Goal: Information Seeking & Learning: Learn about a topic

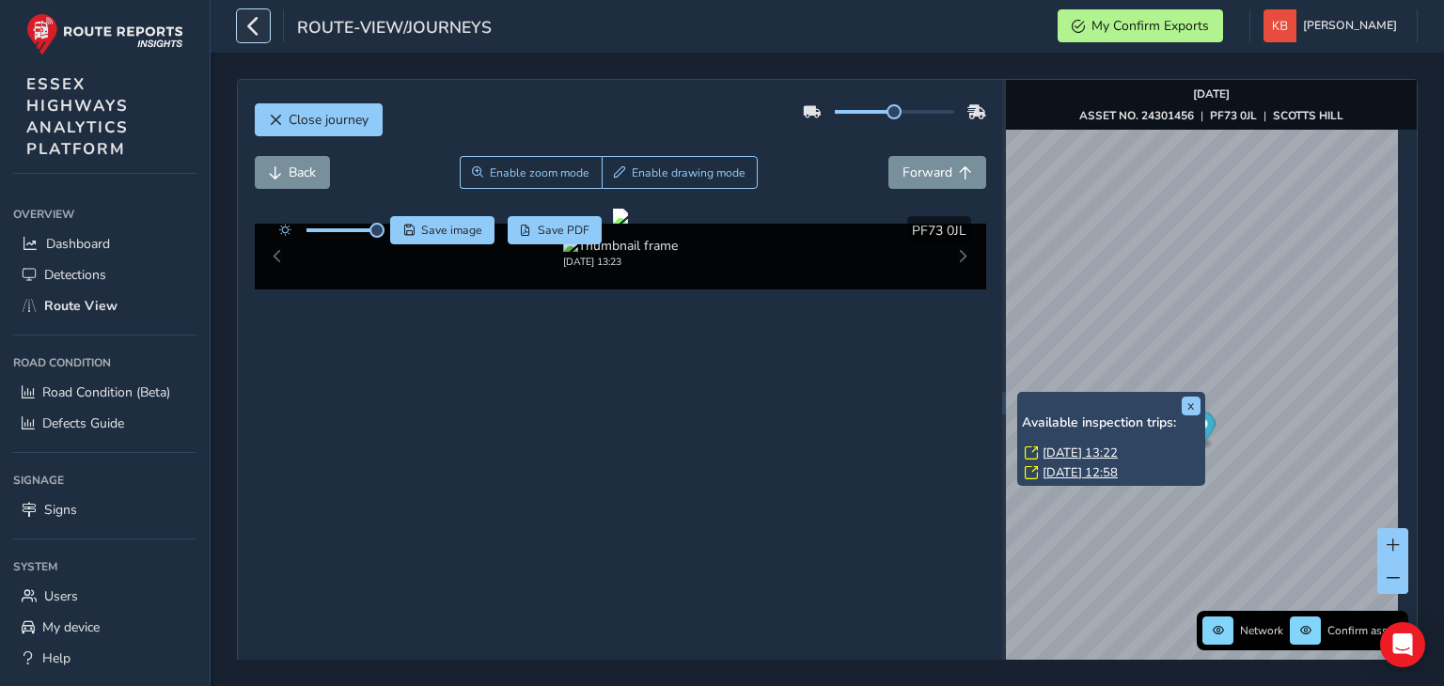
click at [259, 27] on icon "button" at bounding box center [253, 25] width 20 height 33
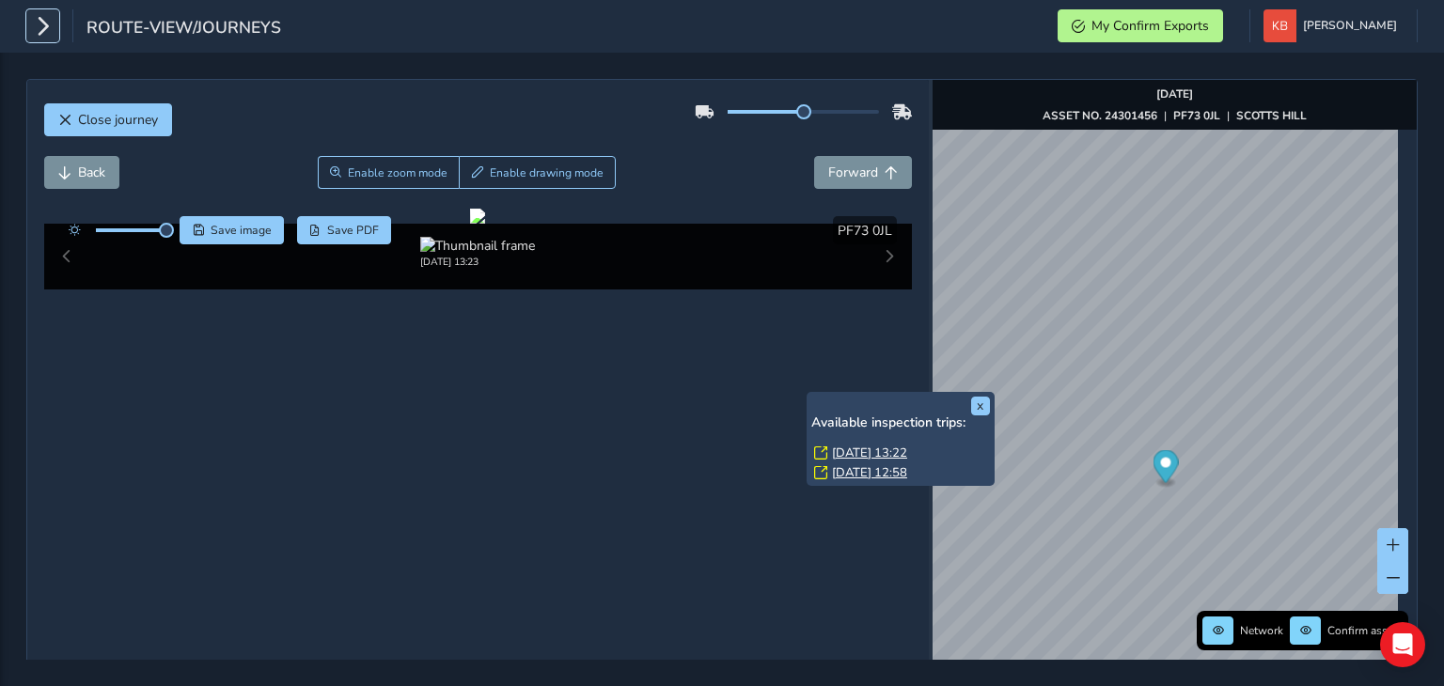
click at [34, 31] on icon "button" at bounding box center [43, 25] width 20 height 33
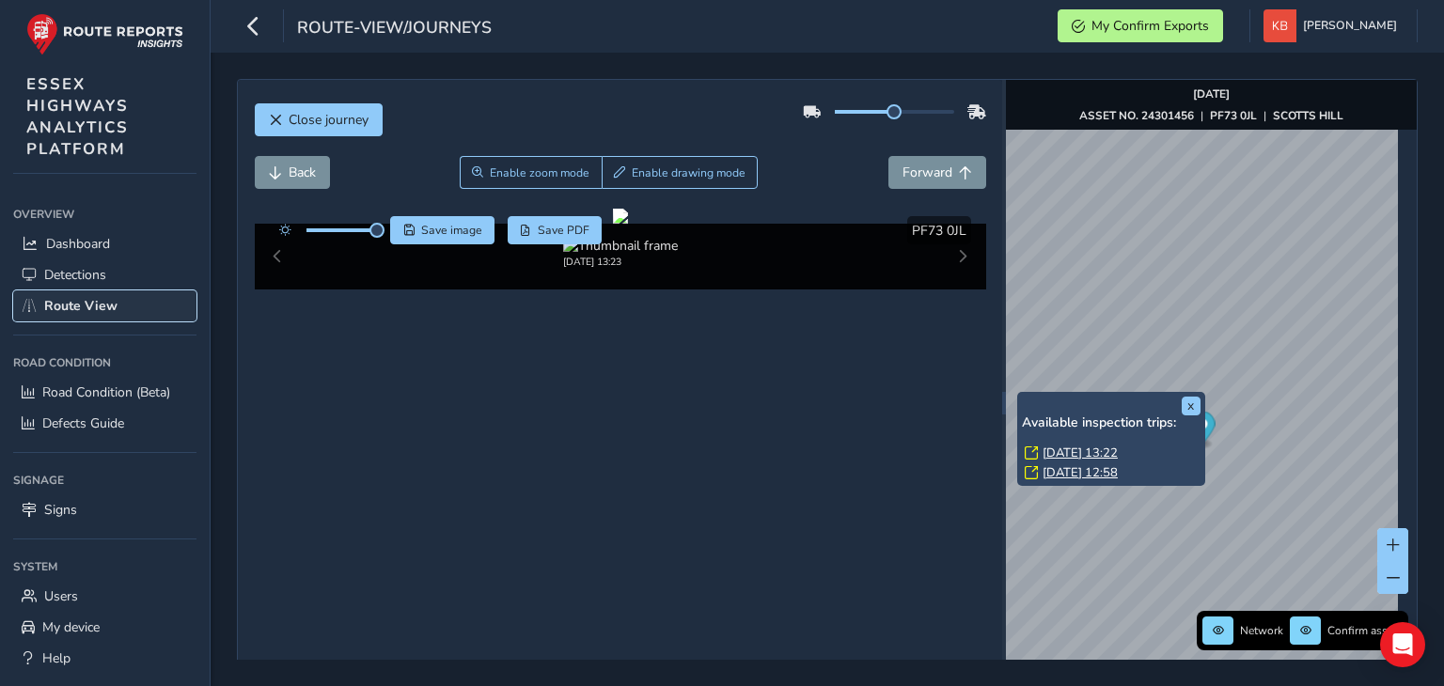
click at [57, 306] on span "Route View" at bounding box center [80, 306] width 73 height 18
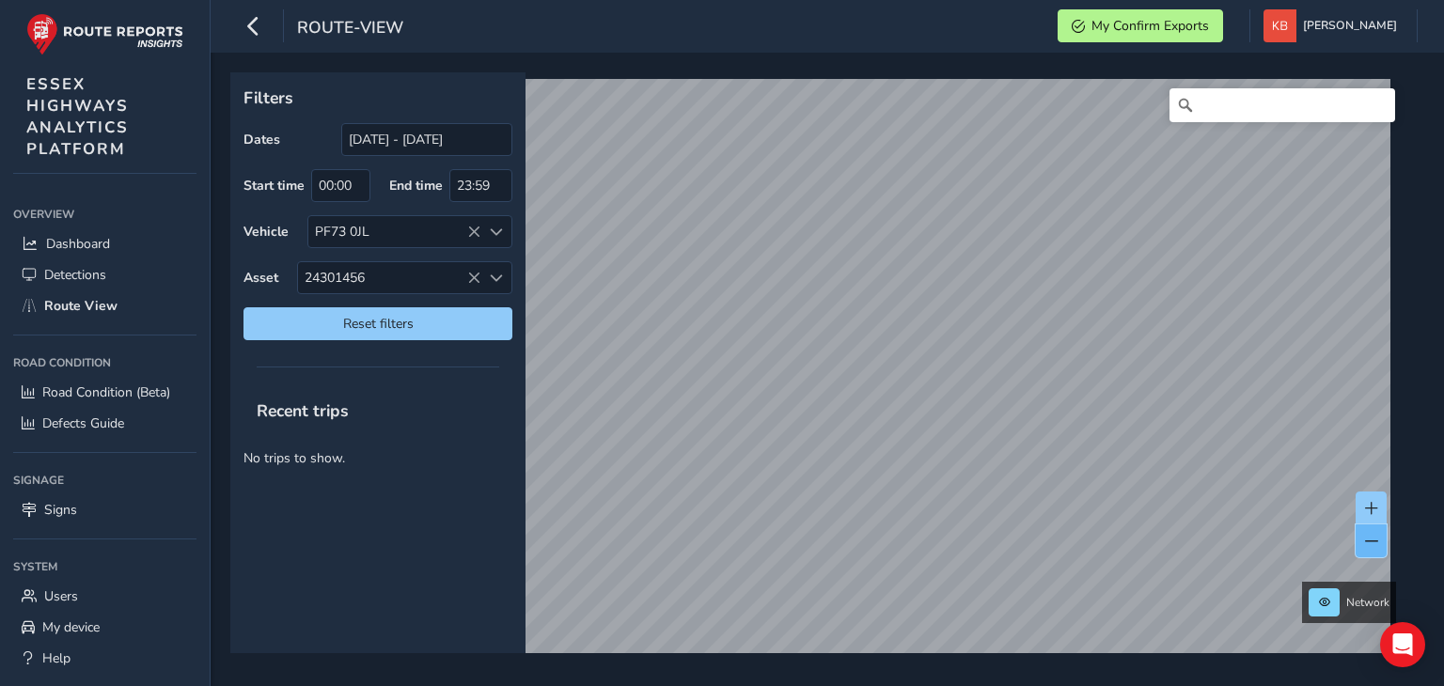
click at [1370, 539] on span at bounding box center [1371, 541] width 13 height 13
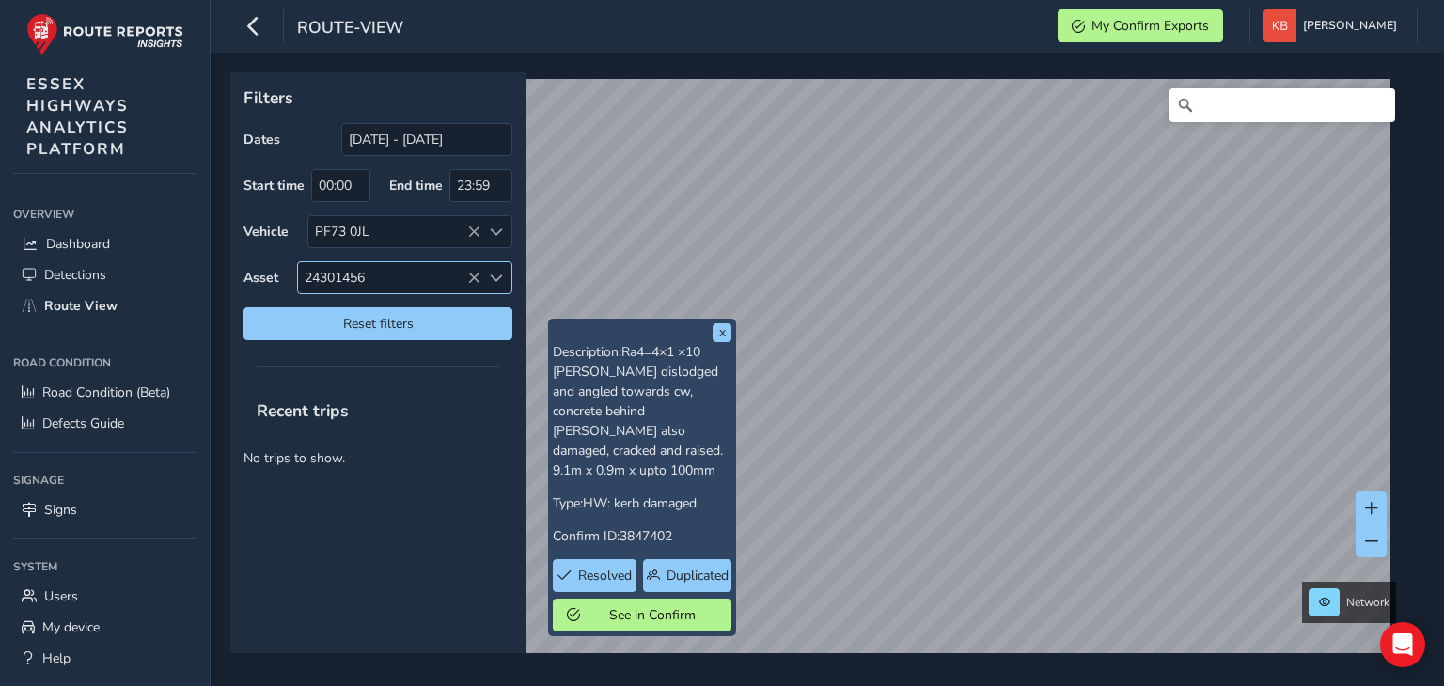
click at [471, 273] on icon at bounding box center [473, 278] width 13 height 13
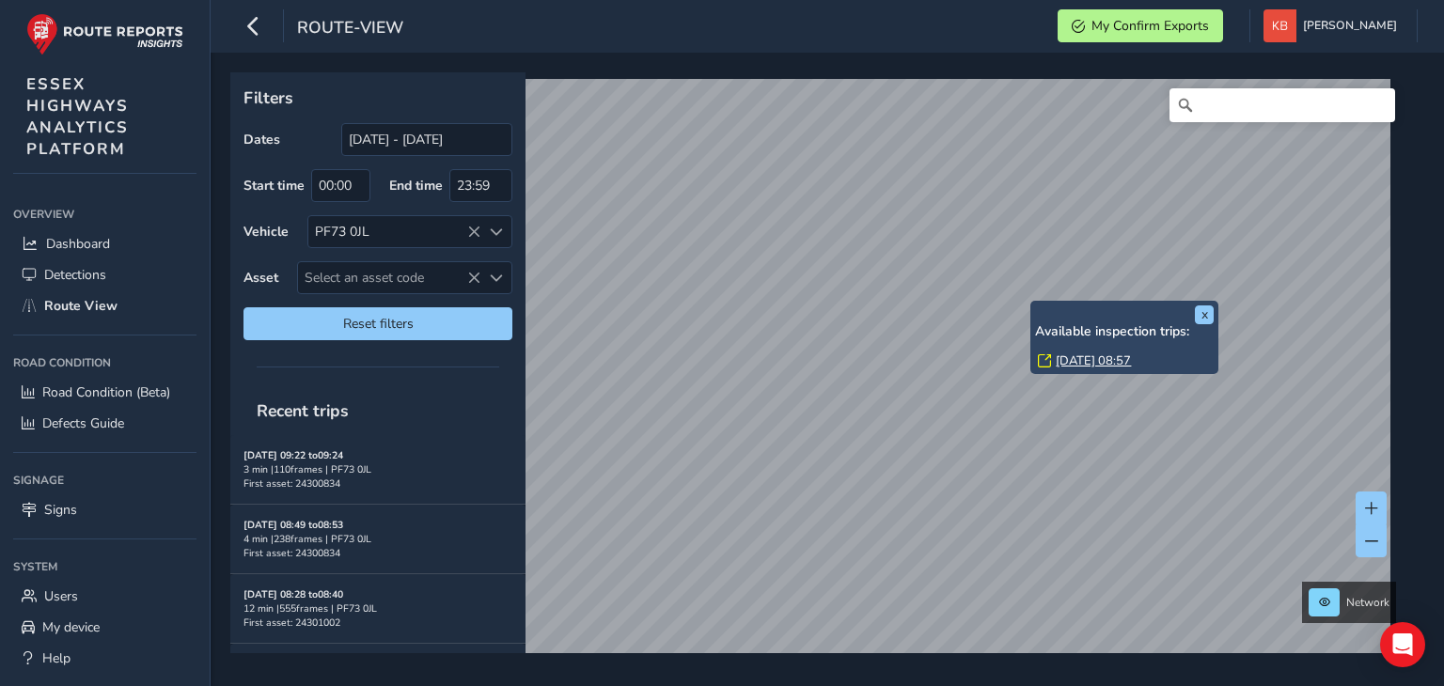
click at [1086, 362] on link "[DATE] 08:57" at bounding box center [1092, 360] width 75 height 17
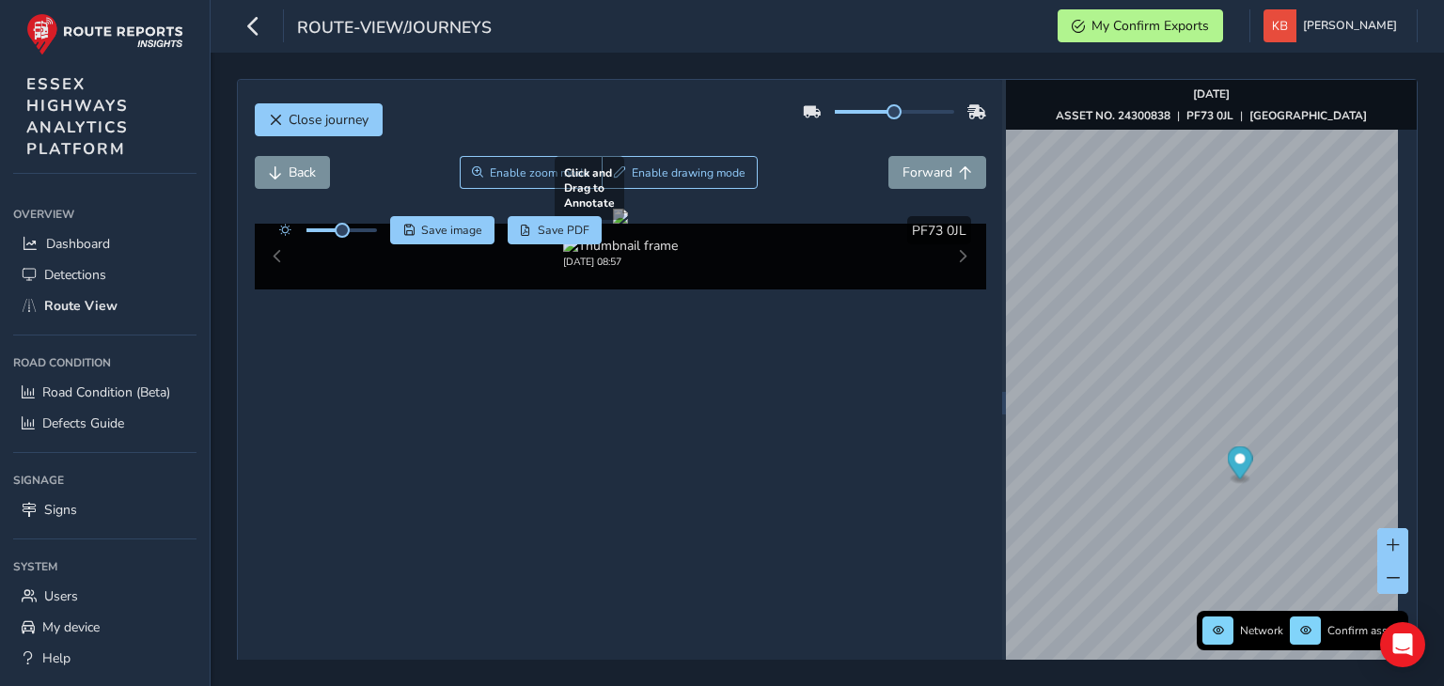
click at [613, 224] on div at bounding box center [620, 216] width 15 height 15
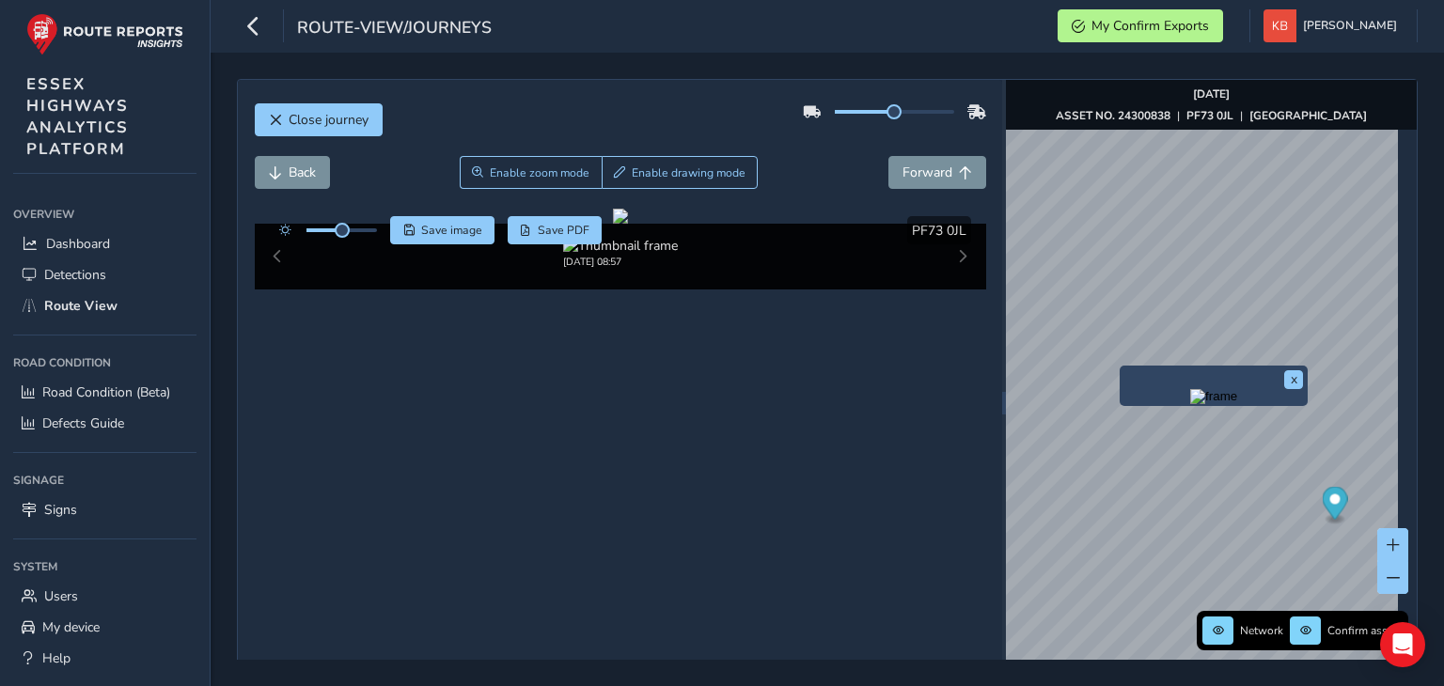
click at [1190, 404] on img "Preview frame" at bounding box center [1213, 396] width 47 height 15
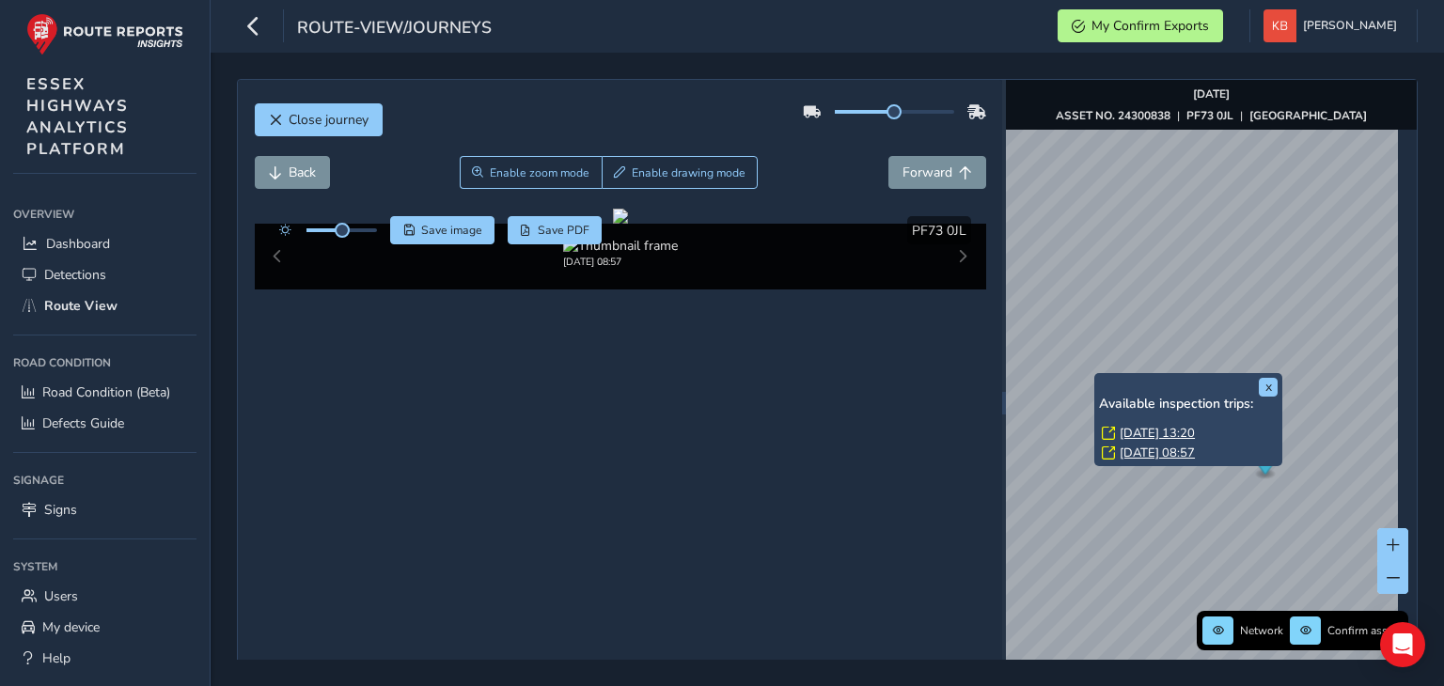
click at [1143, 435] on link "[DATE] 13:20" at bounding box center [1156, 433] width 75 height 17
click at [1143, 433] on link "[DATE] 13:20" at bounding box center [1156, 433] width 75 height 17
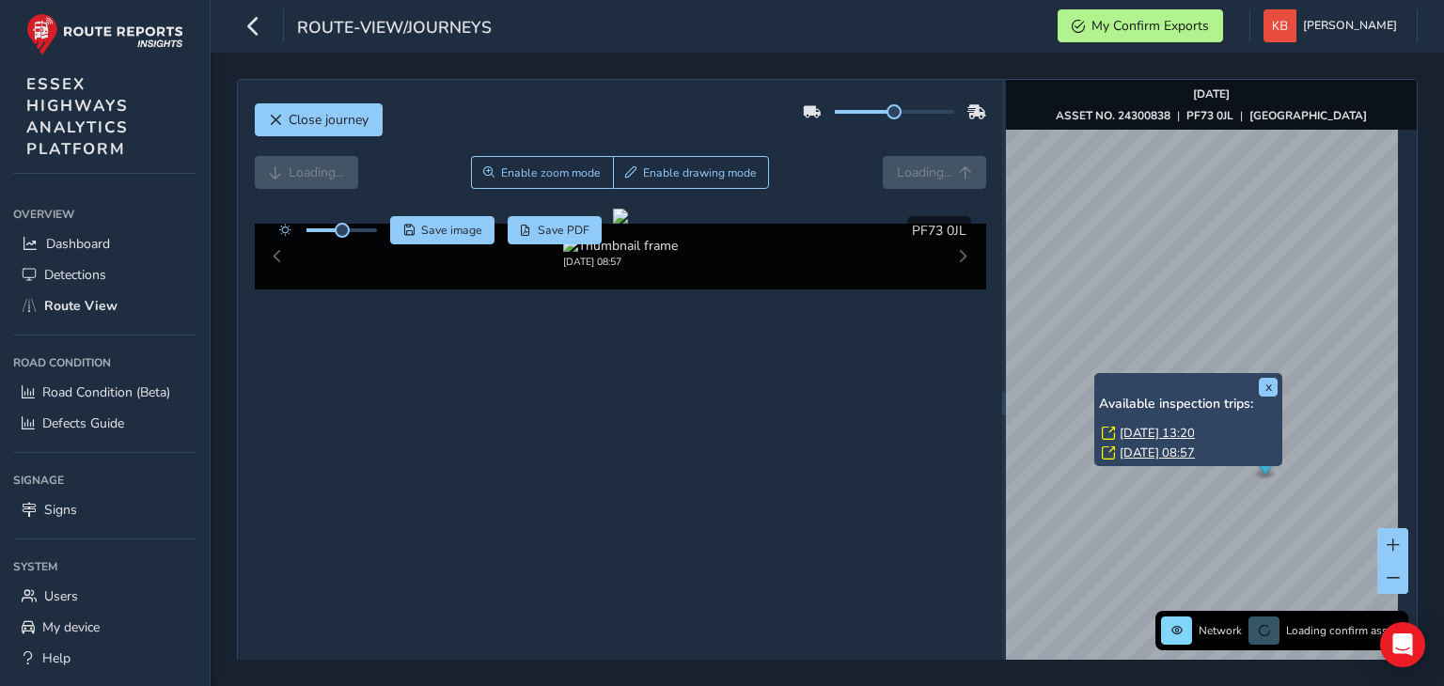
click at [1143, 433] on link "[DATE] 13:20" at bounding box center [1156, 433] width 75 height 17
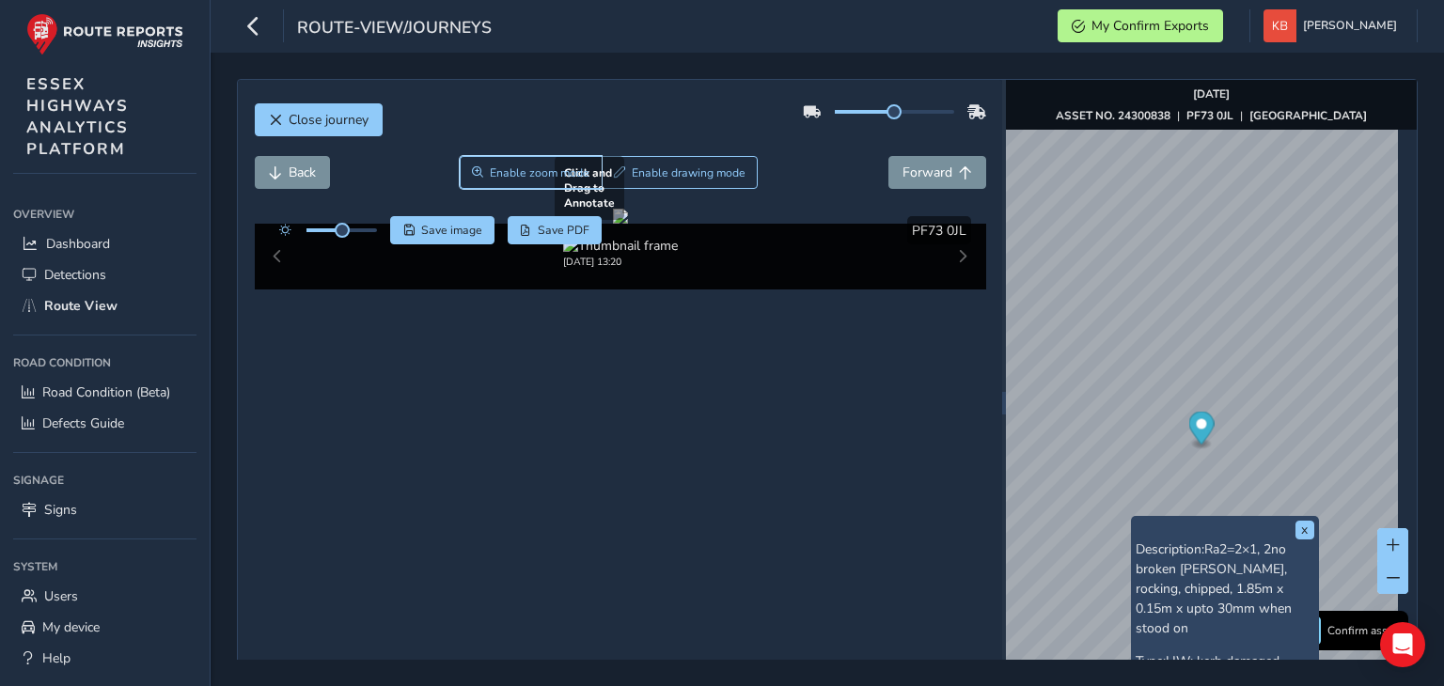
drag, startPoint x: 514, startPoint y: 174, endPoint x: 745, endPoint y: 486, distance: 388.4
click at [745, 486] on div "Close journey Back Enable zoom mode Enable drawing mode Forward Click and Drag …" at bounding box center [620, 403] width 764 height 646
drag, startPoint x: 745, startPoint y: 486, endPoint x: 486, endPoint y: 165, distance: 412.3
click at [486, 165] on div "Close journey Back Enable zoom mode Enable drawing mode Forward Click and Drag …" at bounding box center [620, 403] width 764 height 646
click at [490, 165] on span "Enable zoom mode" at bounding box center [540, 172] width 100 height 15
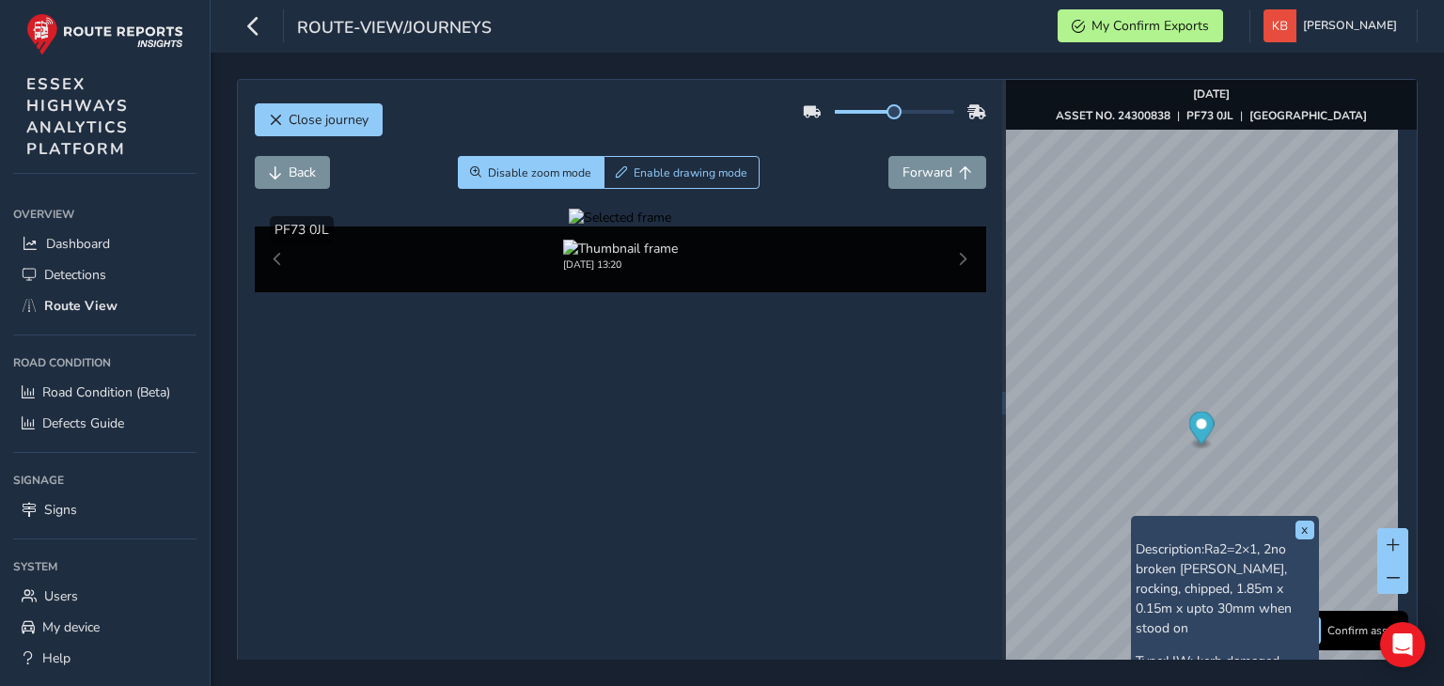
click at [671, 227] on div at bounding box center [620, 218] width 102 height 18
click at [753, 505] on img at bounding box center [551, 156] width 2707 height 1523
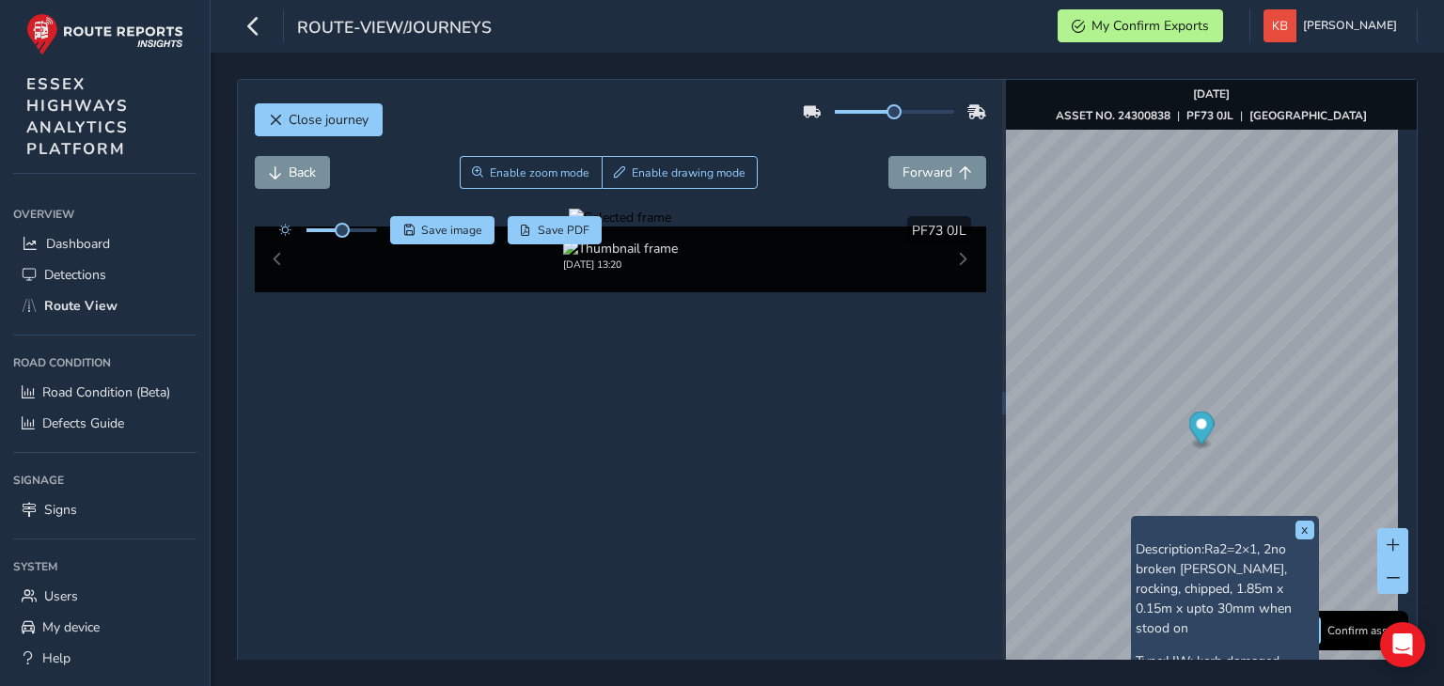
click at [671, 227] on div at bounding box center [620, 218] width 102 height 18
click at [748, 497] on img at bounding box center [564, 176] width 2707 height 1523
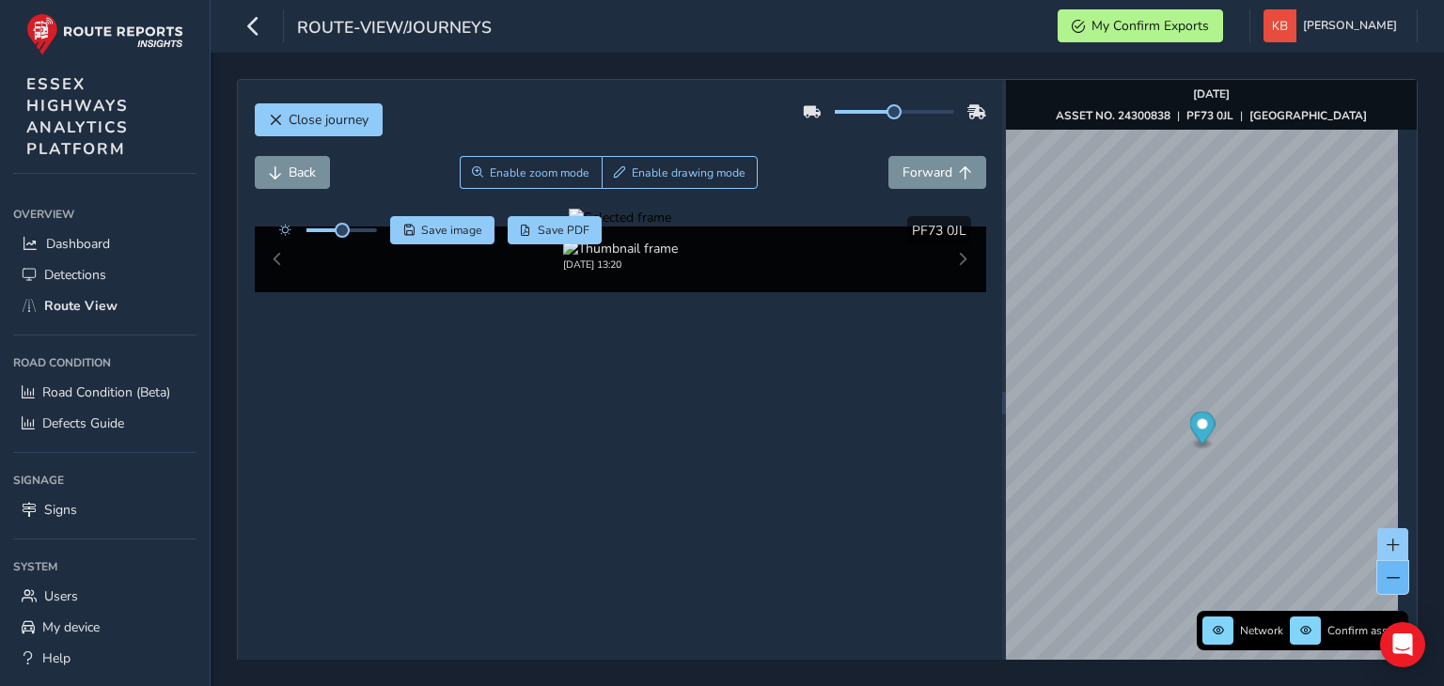
click at [1384, 574] on button at bounding box center [1392, 577] width 31 height 33
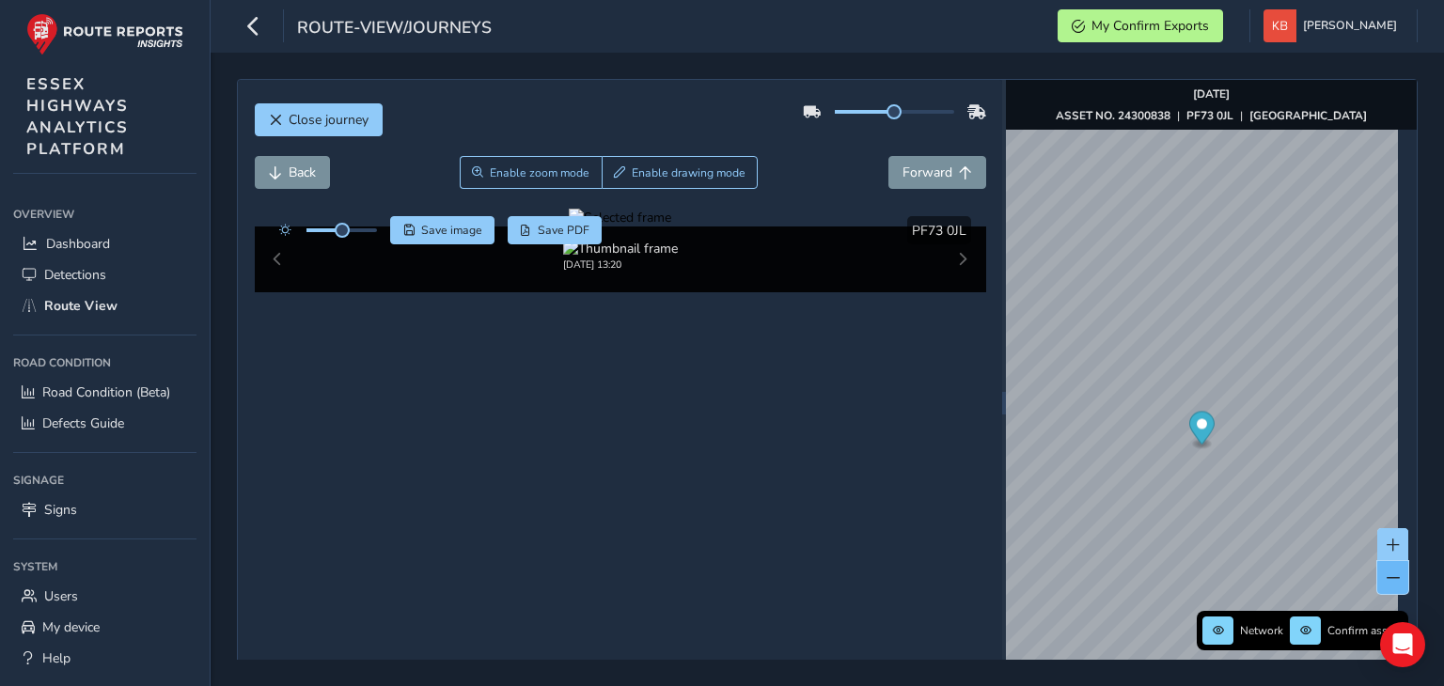
click at [1384, 574] on button at bounding box center [1392, 577] width 31 height 33
click at [251, 24] on icon "button" at bounding box center [253, 25] width 20 height 33
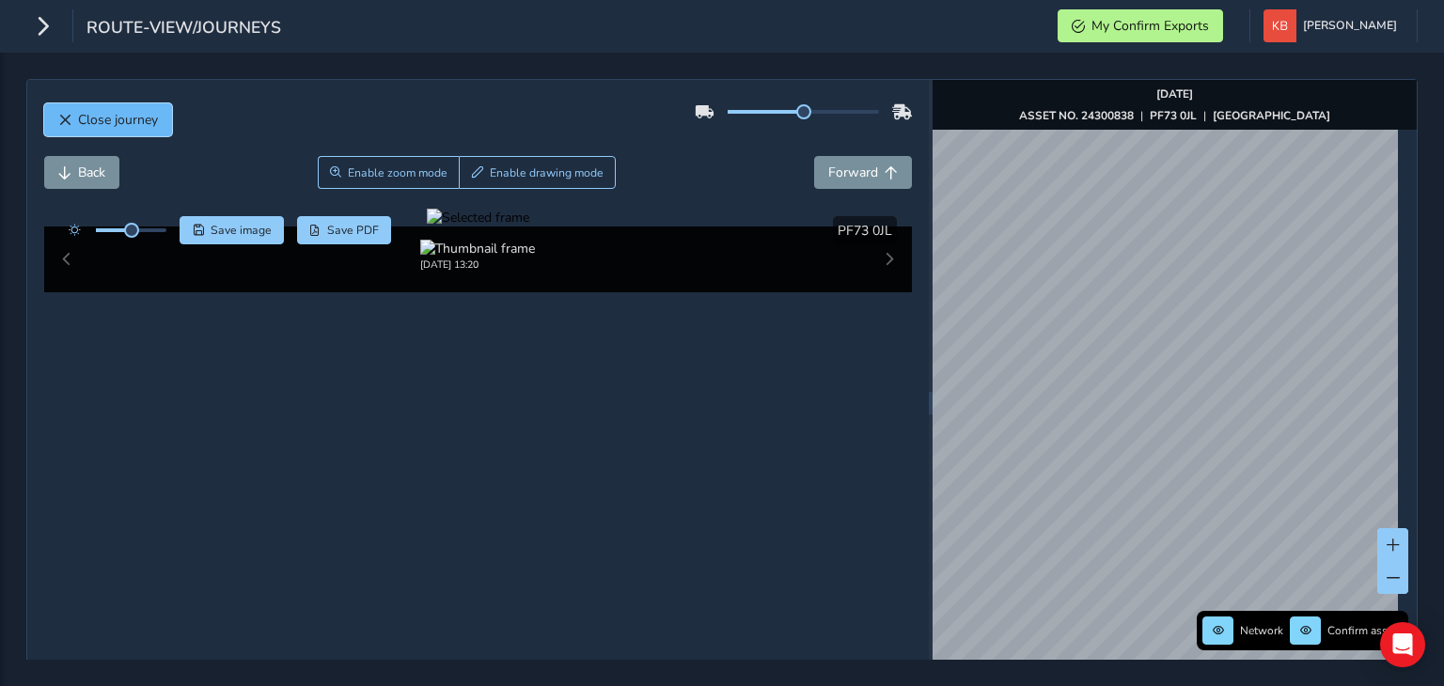
click at [53, 117] on button "Close journey" at bounding box center [108, 119] width 128 height 33
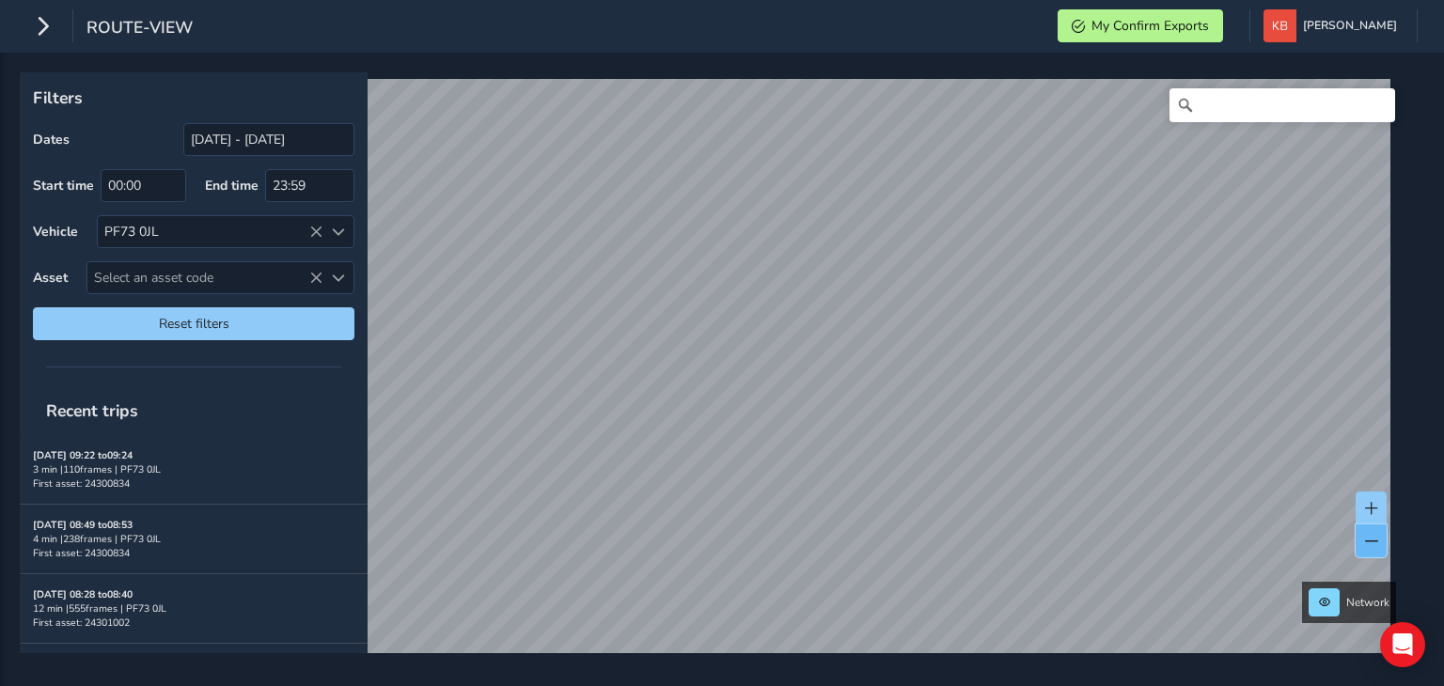
click at [1366, 530] on button at bounding box center [1370, 540] width 31 height 33
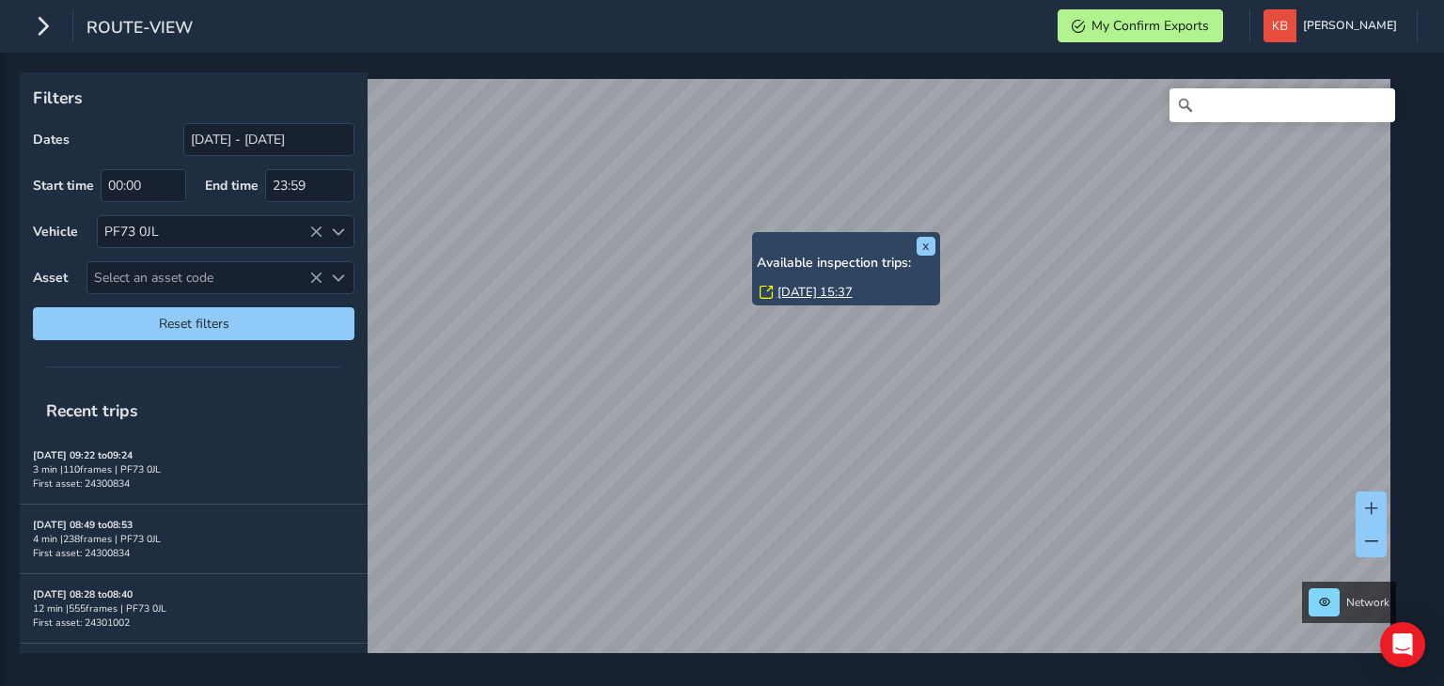
click at [812, 295] on link "[DATE] 15:37" at bounding box center [814, 292] width 75 height 17
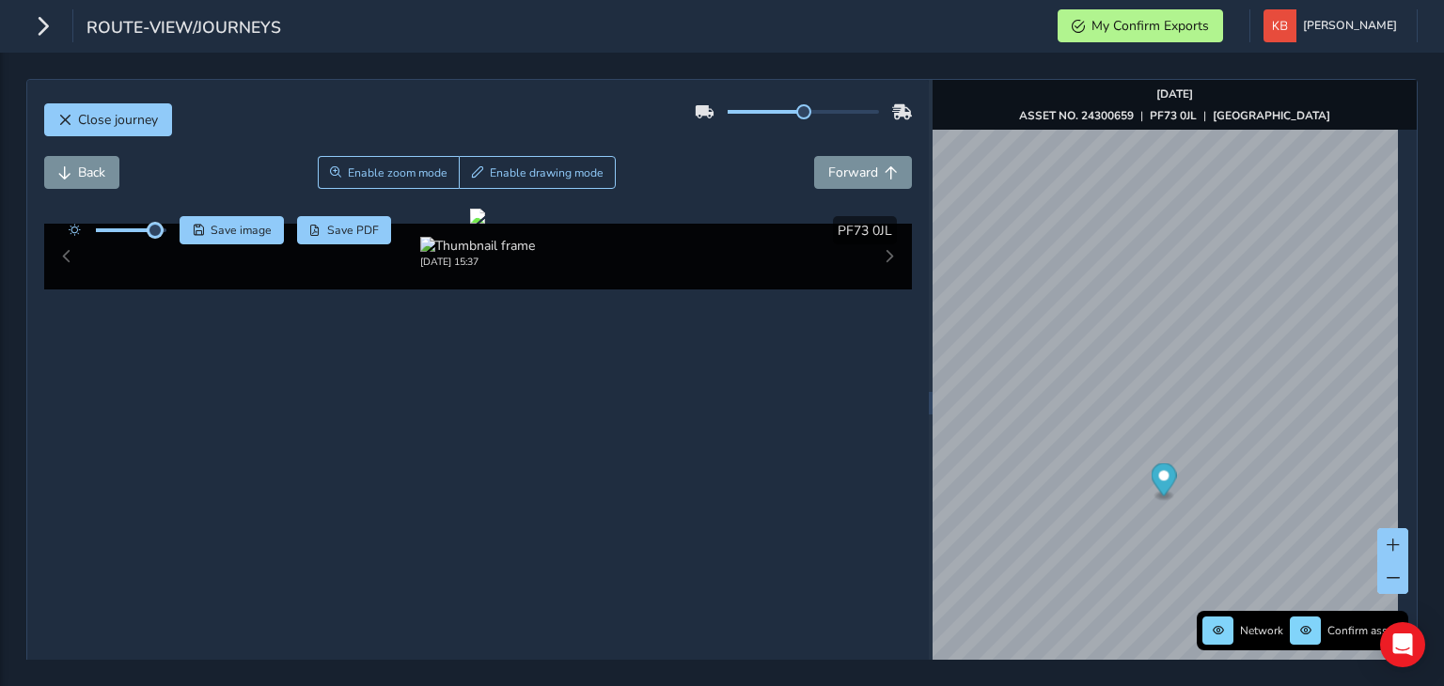
drag, startPoint x: 131, startPoint y: 230, endPoint x: 169, endPoint y: 243, distance: 40.7
click at [169, 243] on div "Save image Save PDF" at bounding box center [225, 230] width 333 height 28
click at [405, 155] on div "Close journey" at bounding box center [478, 127] width 868 height 60
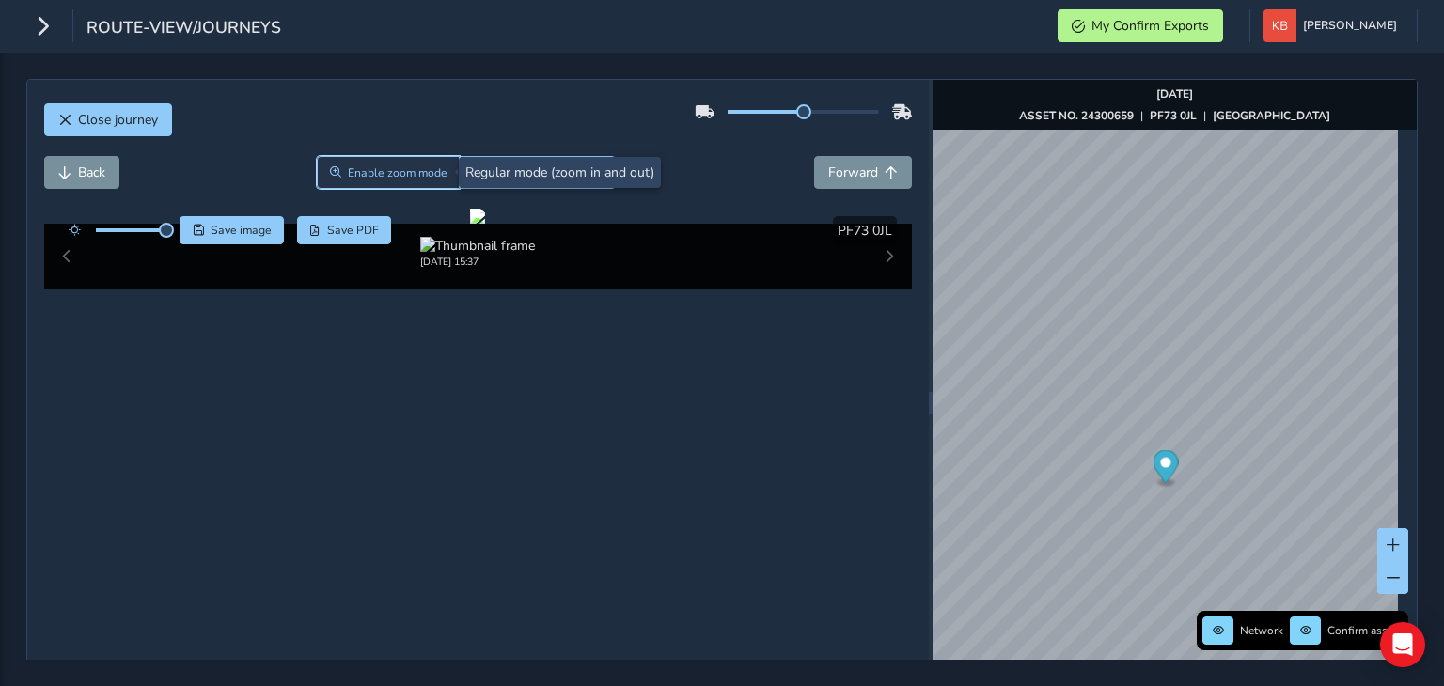
click at [377, 174] on span "Enable zoom mode" at bounding box center [398, 172] width 100 height 15
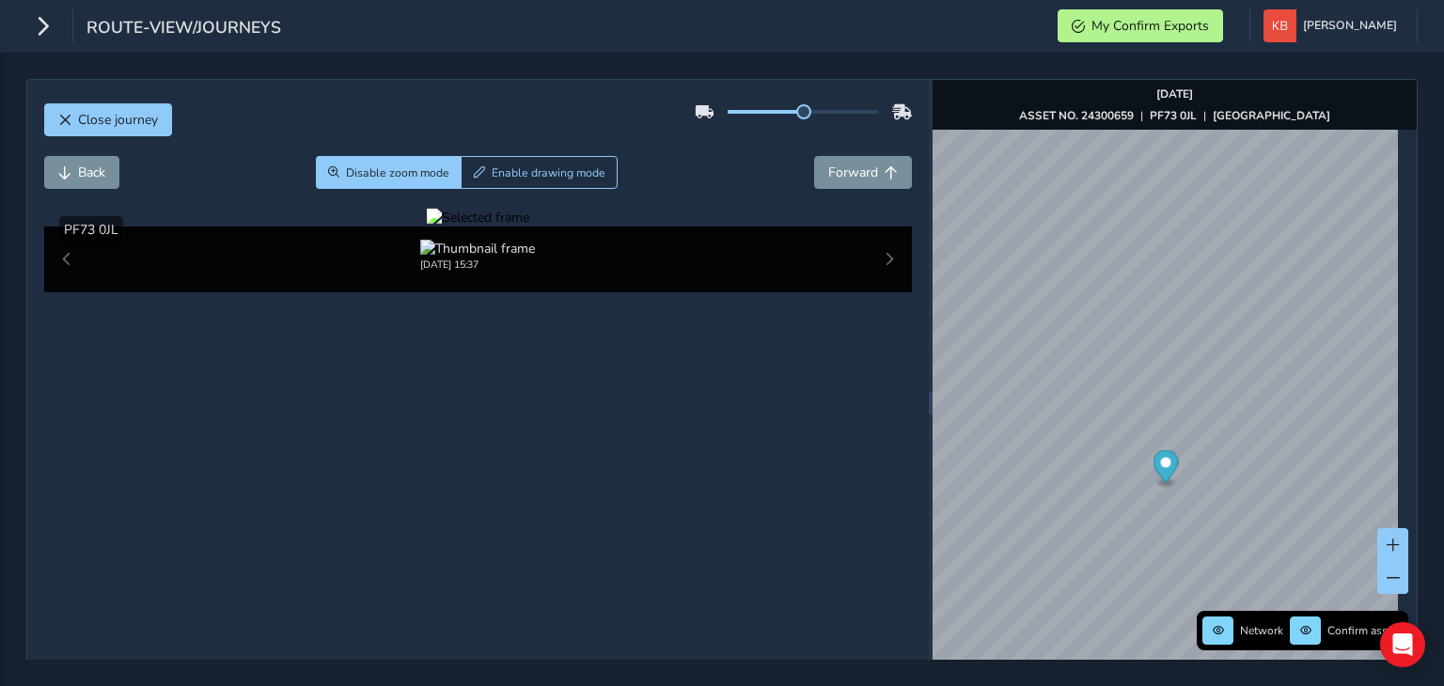
click at [427, 227] on div at bounding box center [478, 218] width 102 height 18
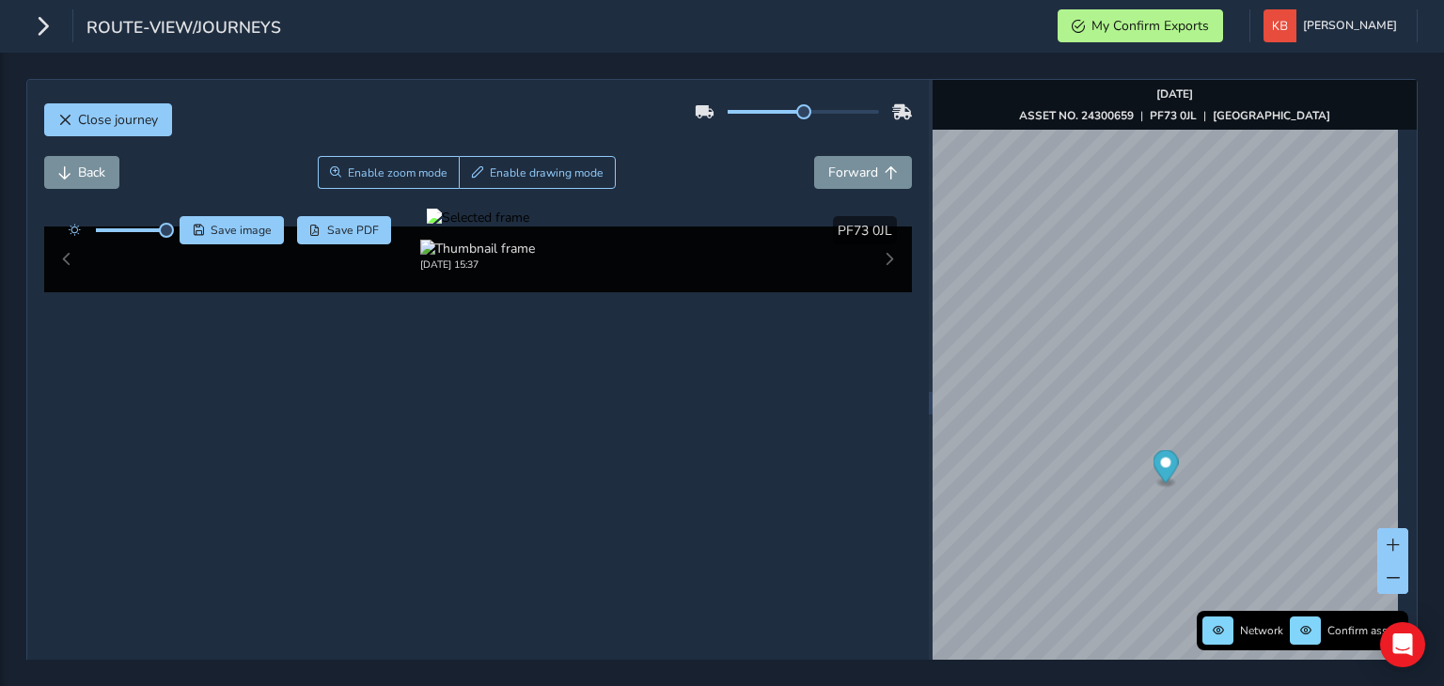
click at [427, 227] on div at bounding box center [478, 218] width 102 height 18
click at [192, 572] on img at bounding box center [1461, 187] width 2707 height 1523
click at [427, 227] on div at bounding box center [478, 218] width 102 height 18
click at [396, 523] on img at bounding box center [1022, 294] width 2707 height 1523
